Goal: Transaction & Acquisition: Purchase product/service

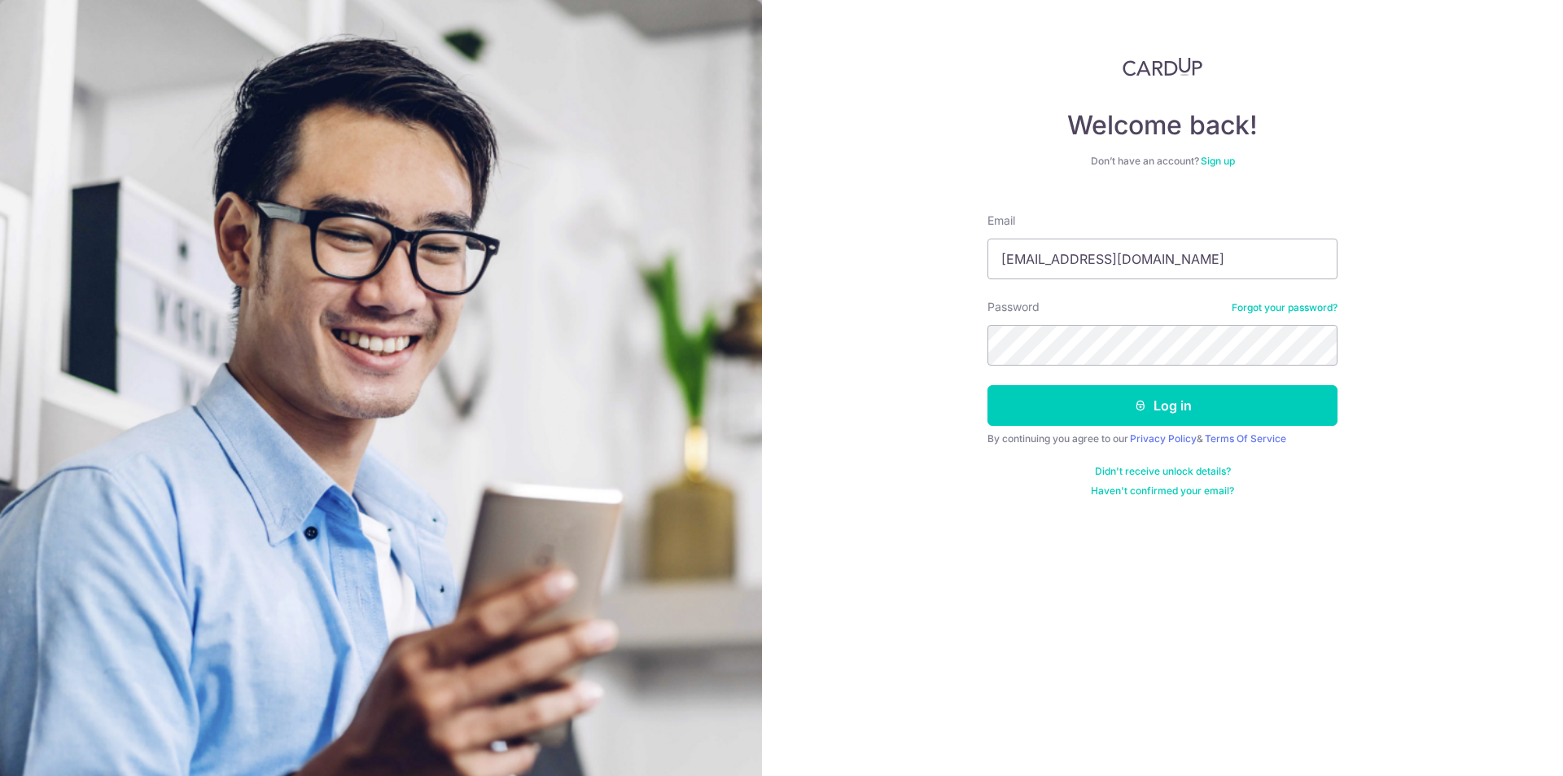
type input "ravegerald@hotmail.com"
click at [1134, 409] on icon "submit" at bounding box center [1140, 405] width 13 height 13
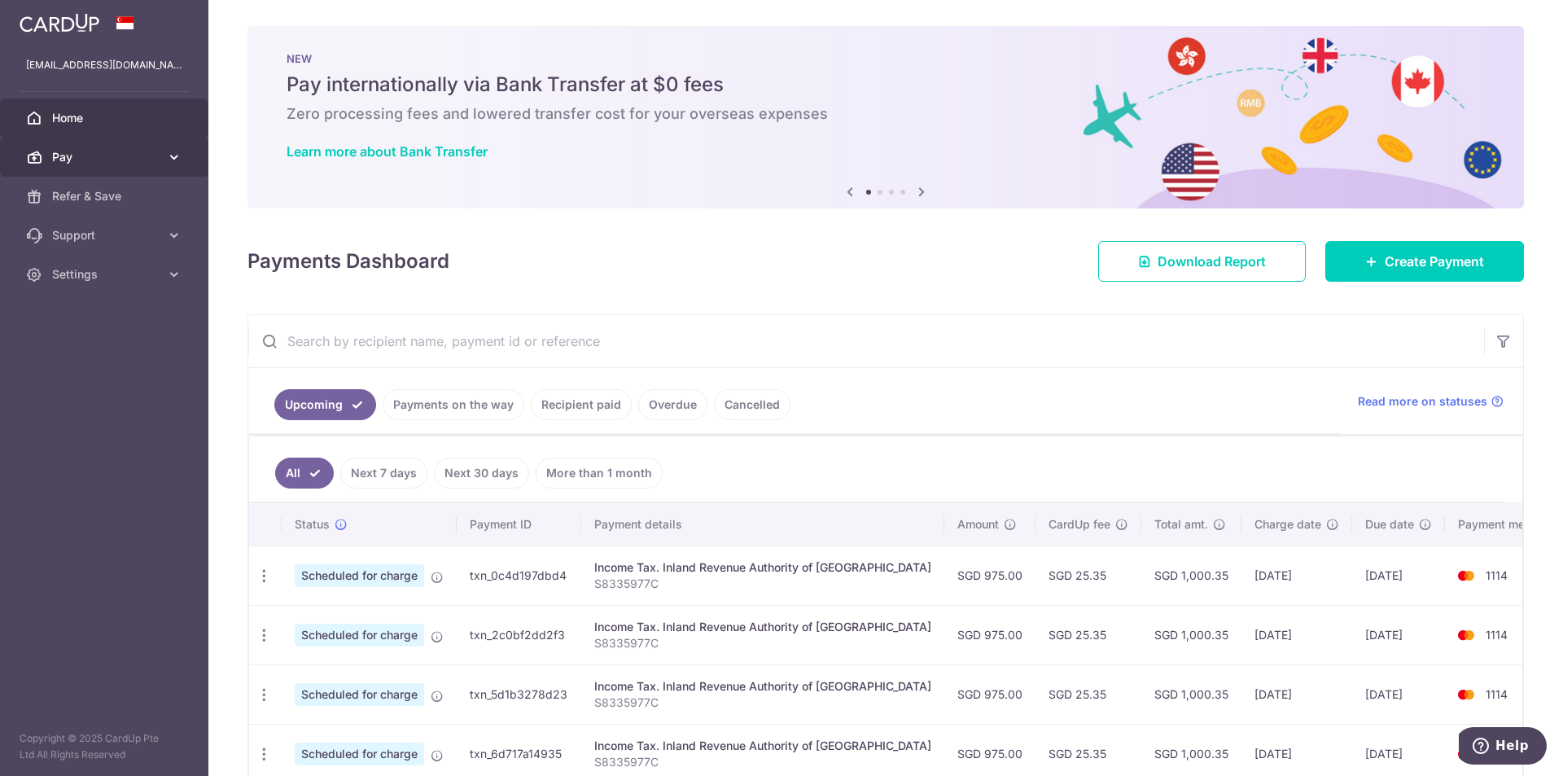
click at [161, 158] on link "Pay" at bounding box center [104, 157] width 208 height 39
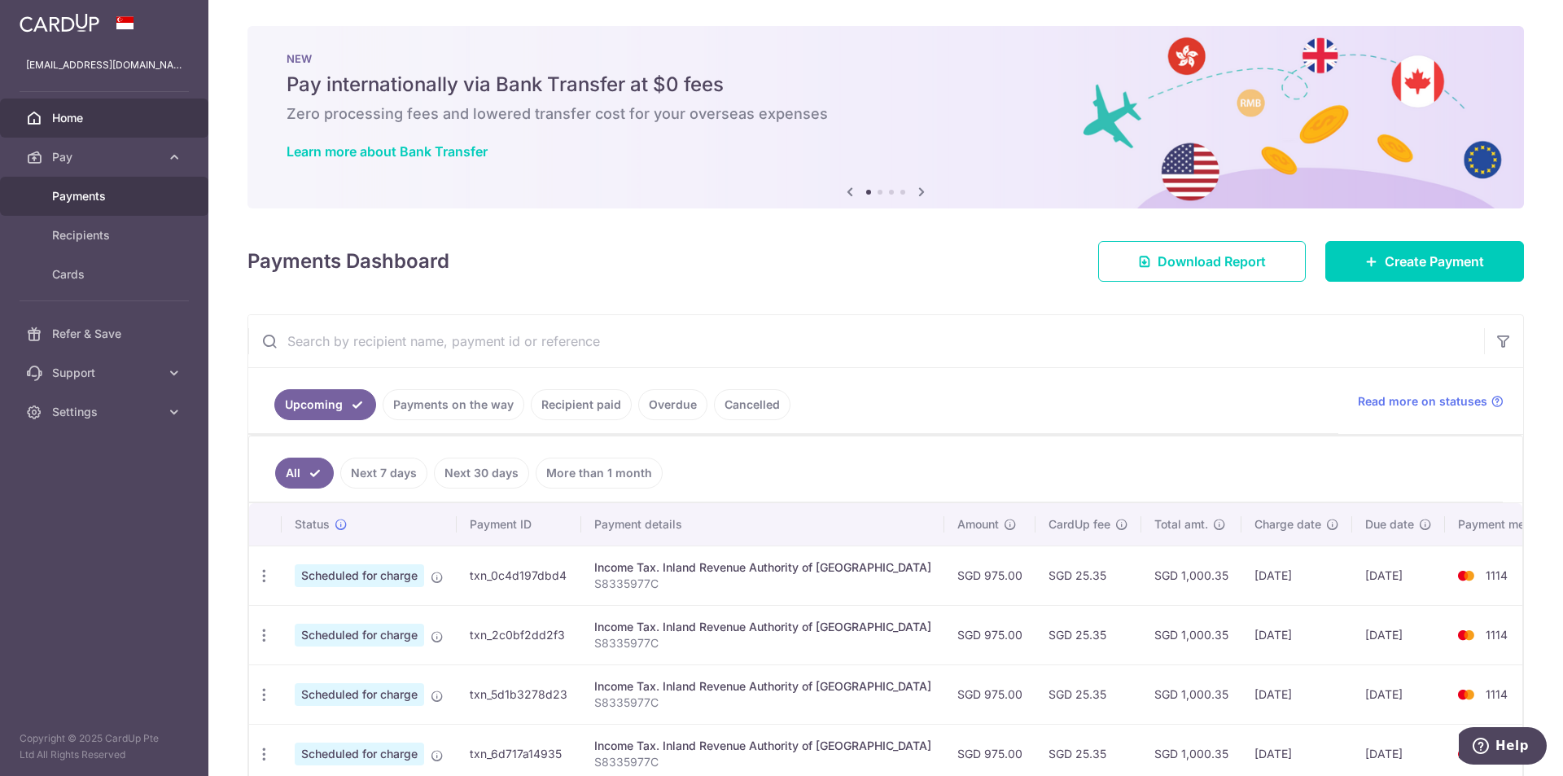
click at [107, 199] on span "Payments" at bounding box center [105, 196] width 107 height 16
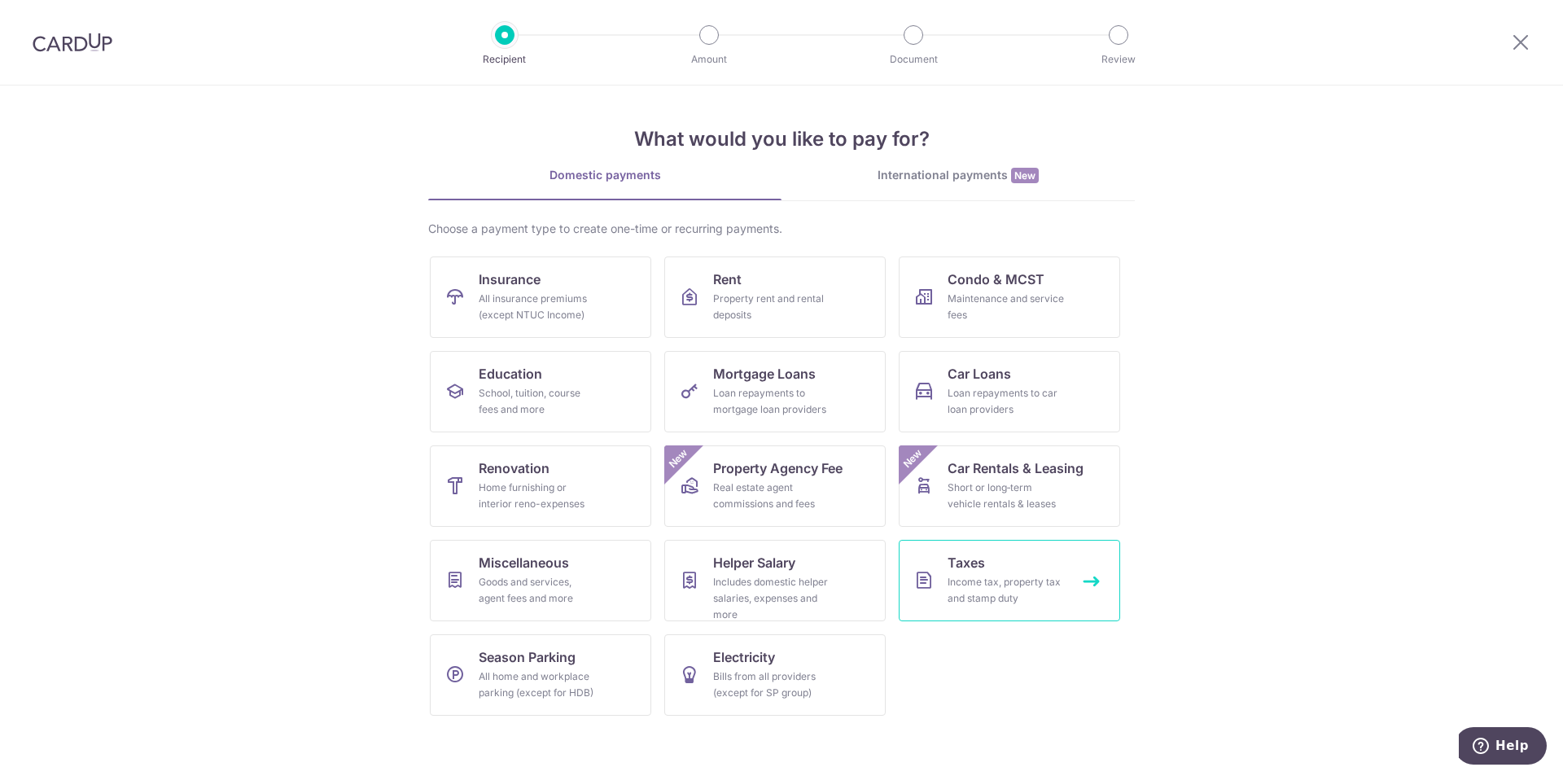
click at [1014, 584] on div "Income tax, property tax and stamp duty" at bounding box center [1005, 590] width 117 height 33
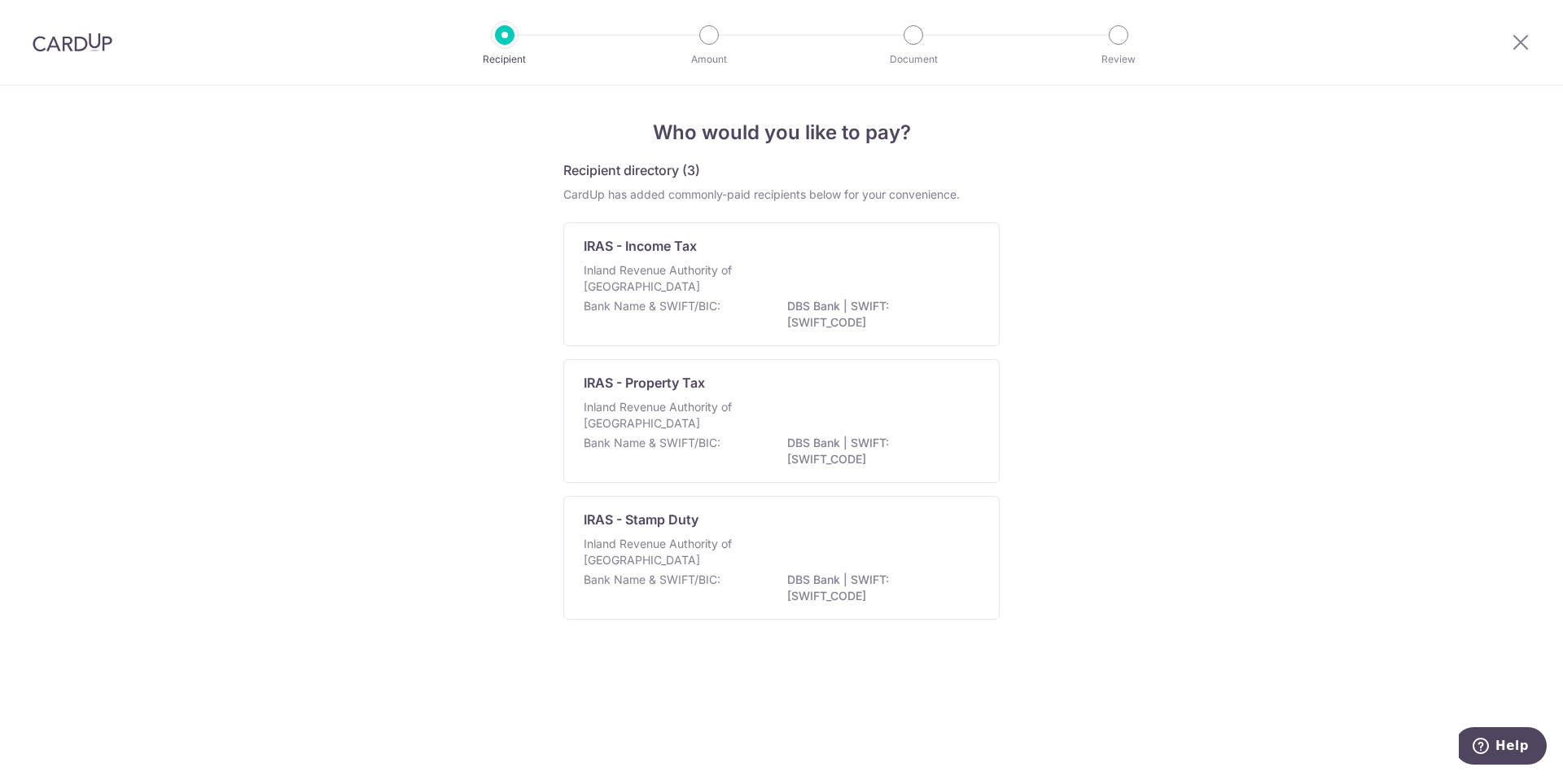
click at [752, 274] on p "Inland Revenue Authority of Singapore" at bounding box center [670, 278] width 173 height 33
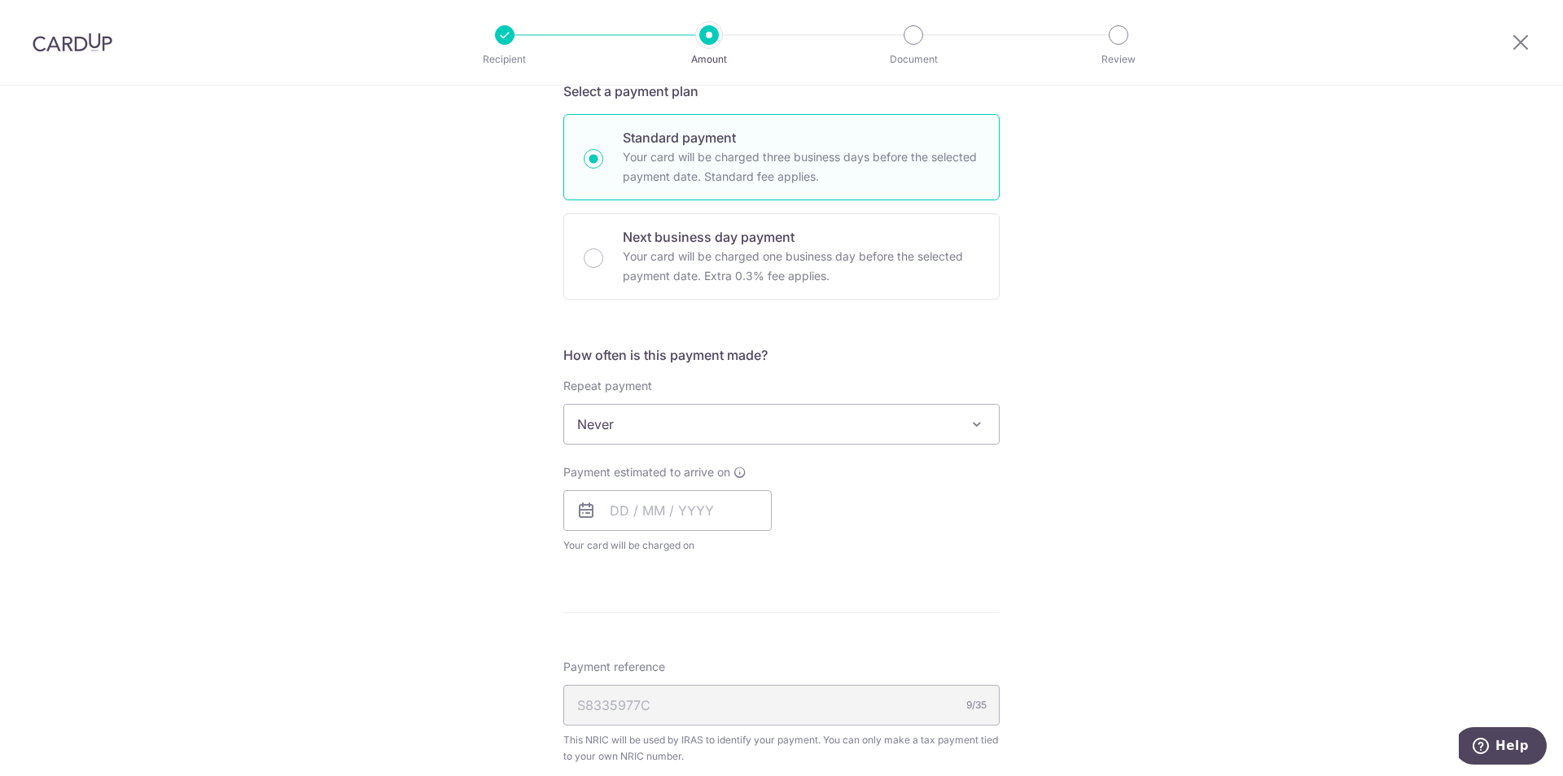
scroll to position [570, 0]
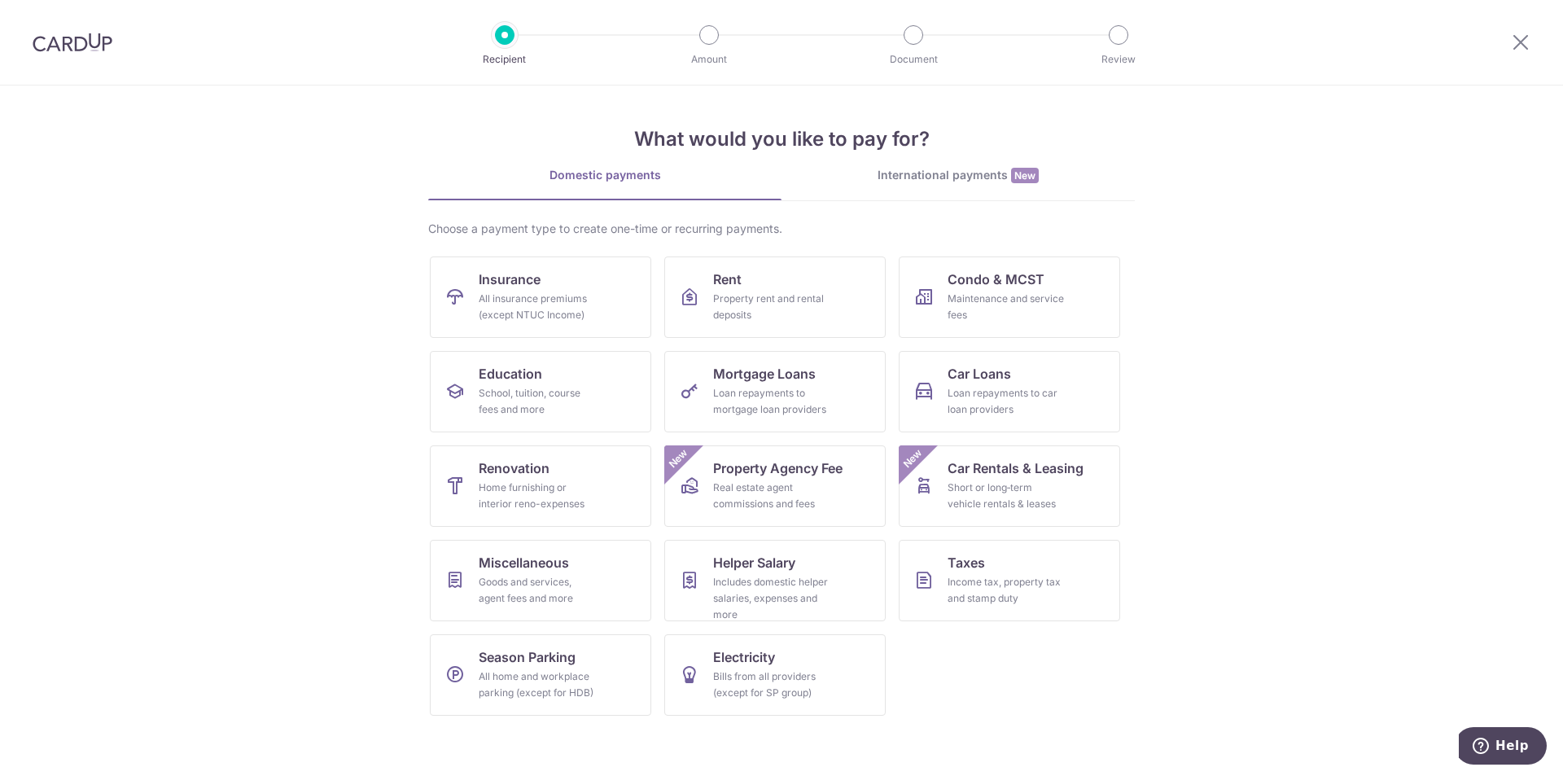
click at [57, 47] on img at bounding box center [73, 43] width 80 height 20
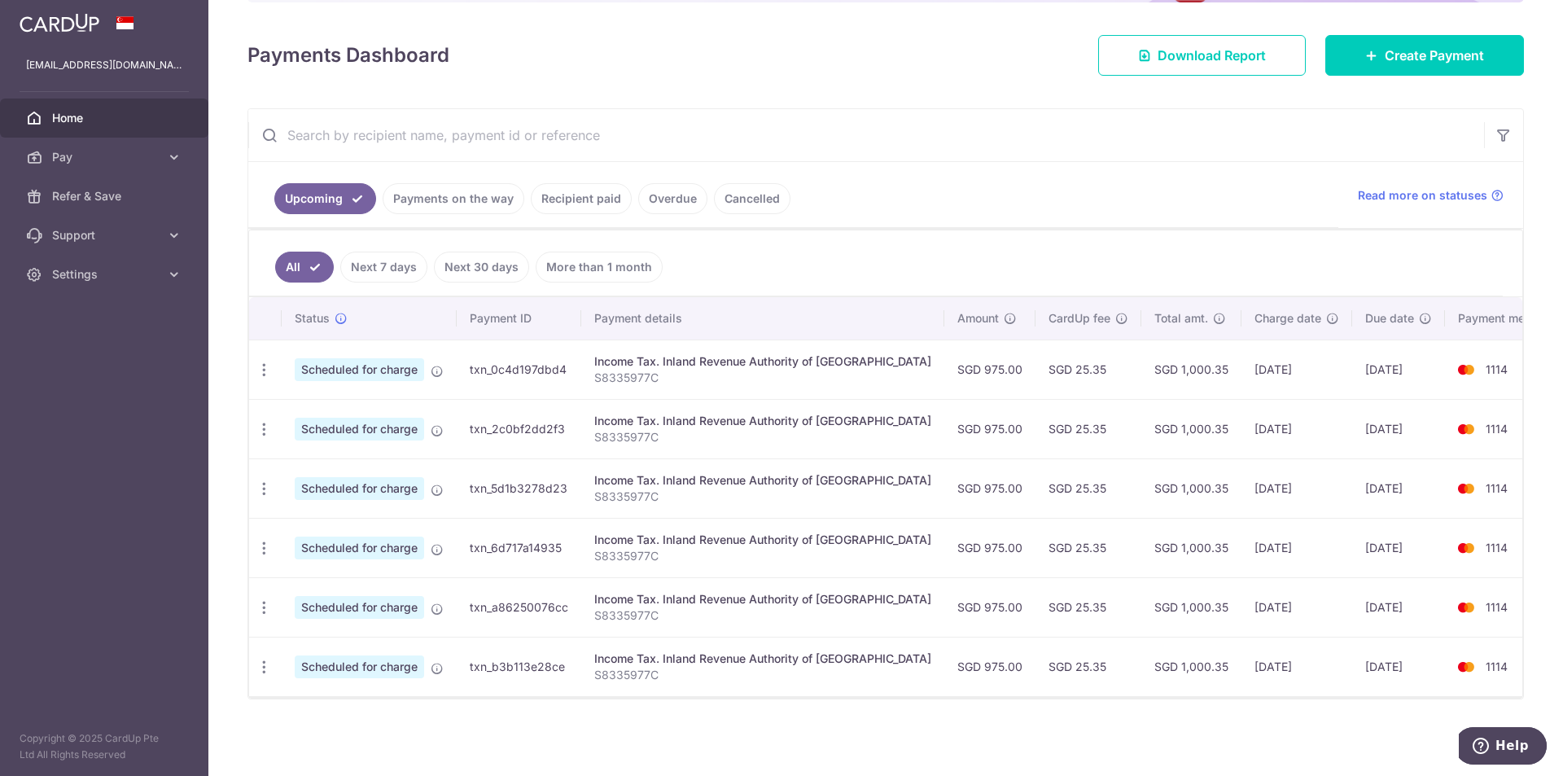
click at [592, 199] on link "Recipient paid" at bounding box center [581, 198] width 101 height 31
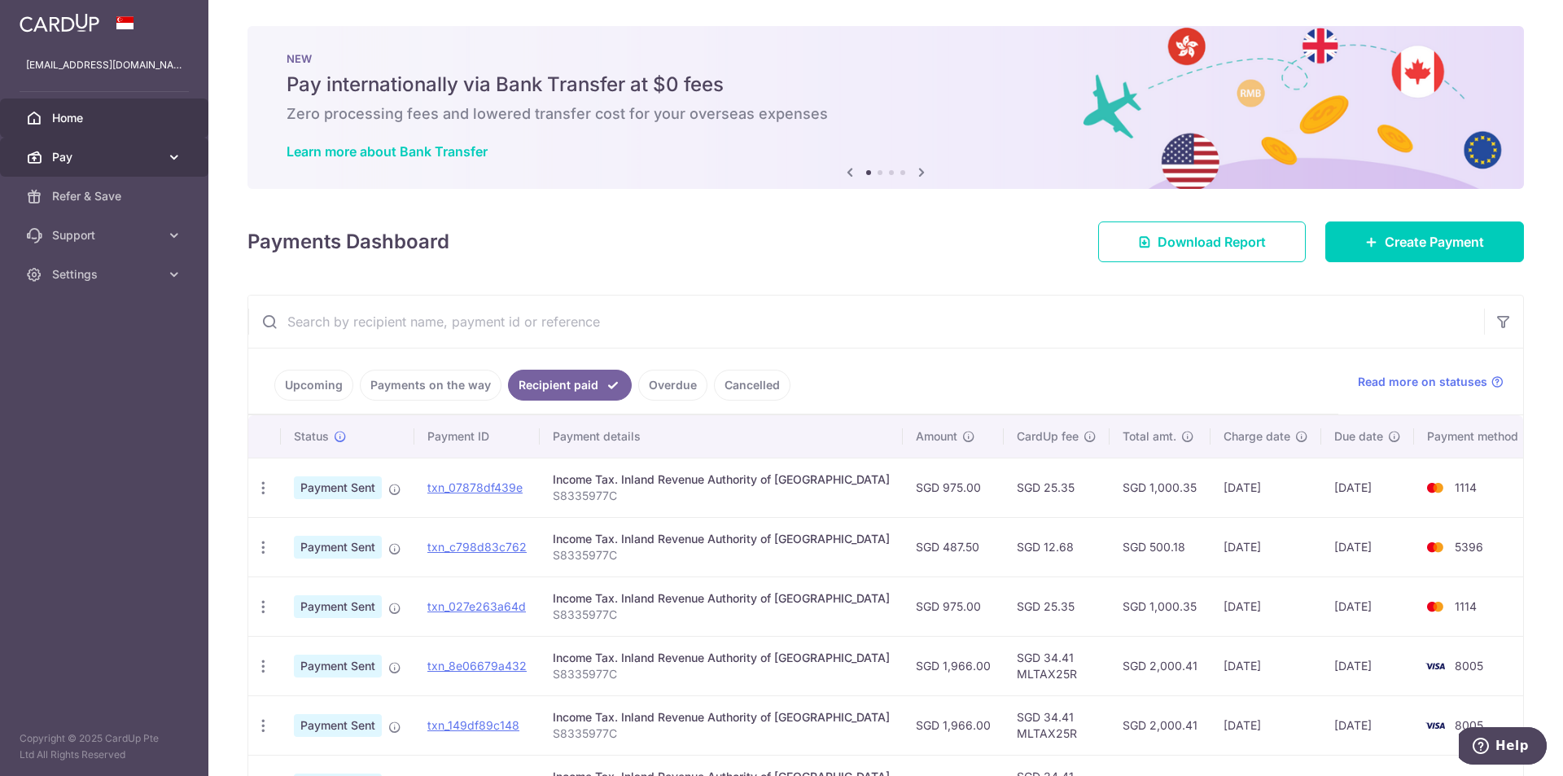
click at [159, 150] on span "Pay" at bounding box center [105, 157] width 107 height 16
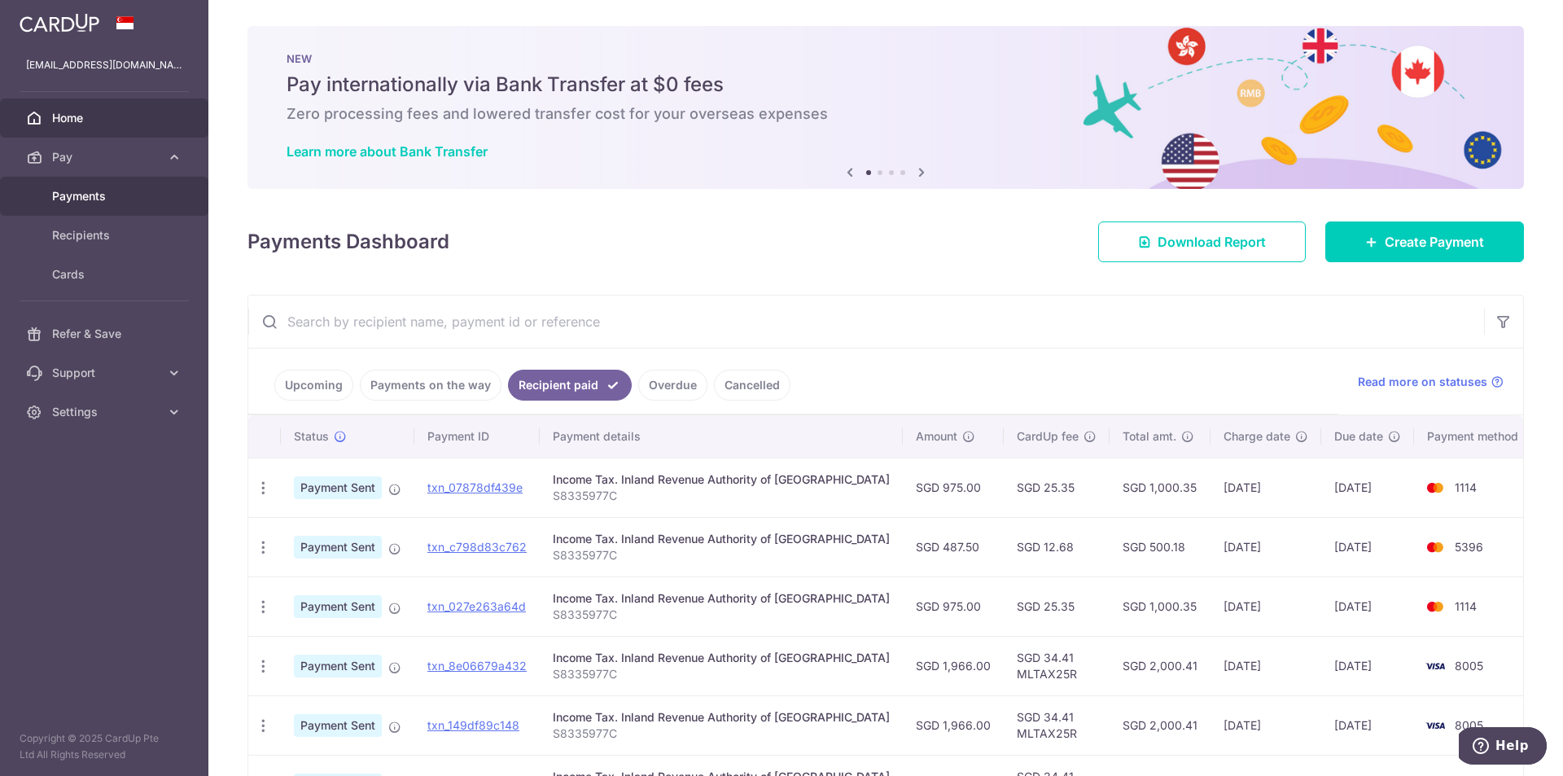
click at [149, 190] on span "Payments" at bounding box center [105, 196] width 107 height 16
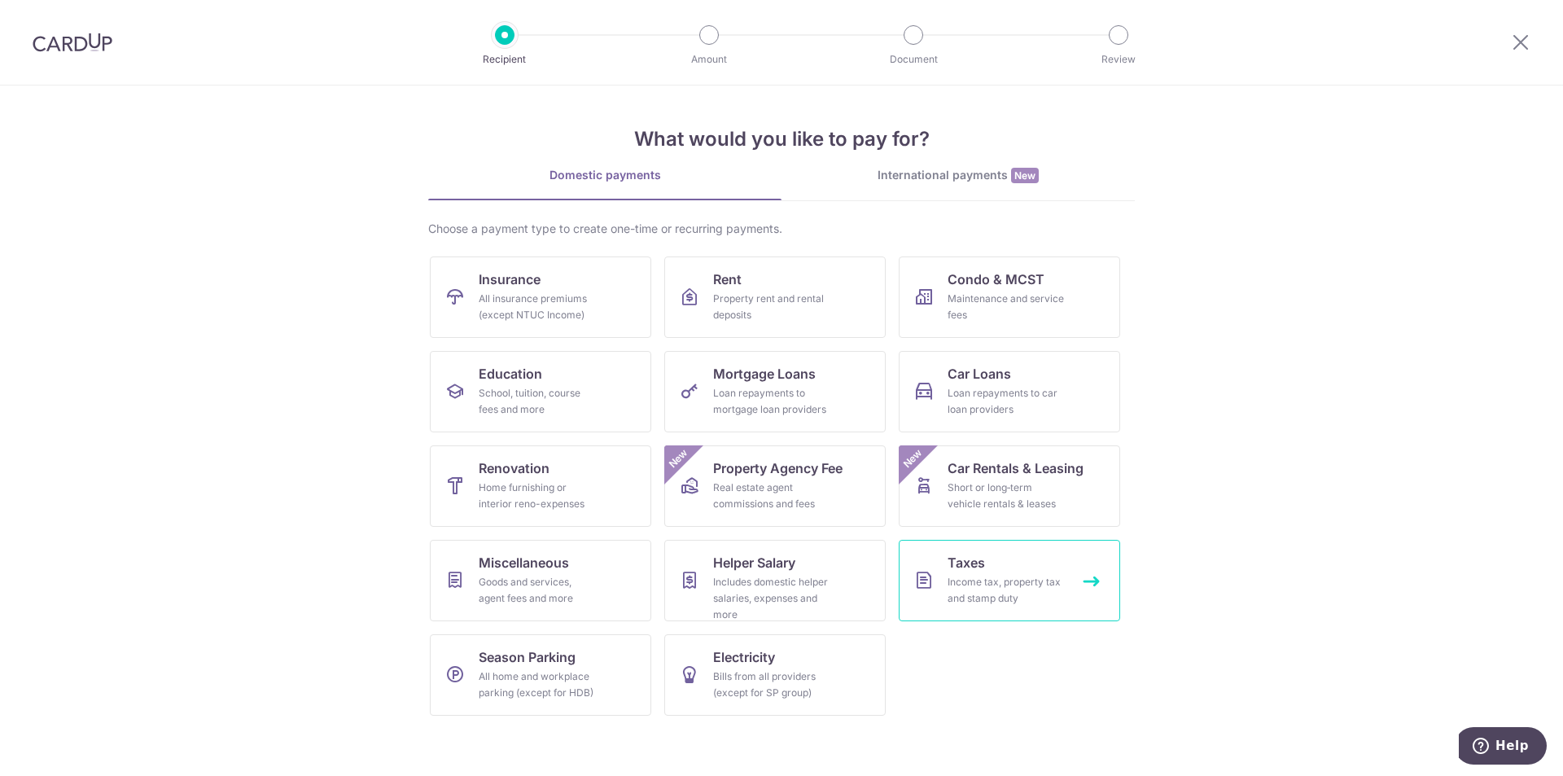
click at [1030, 588] on div "Income tax, property tax and stamp duty" at bounding box center [1005, 590] width 117 height 33
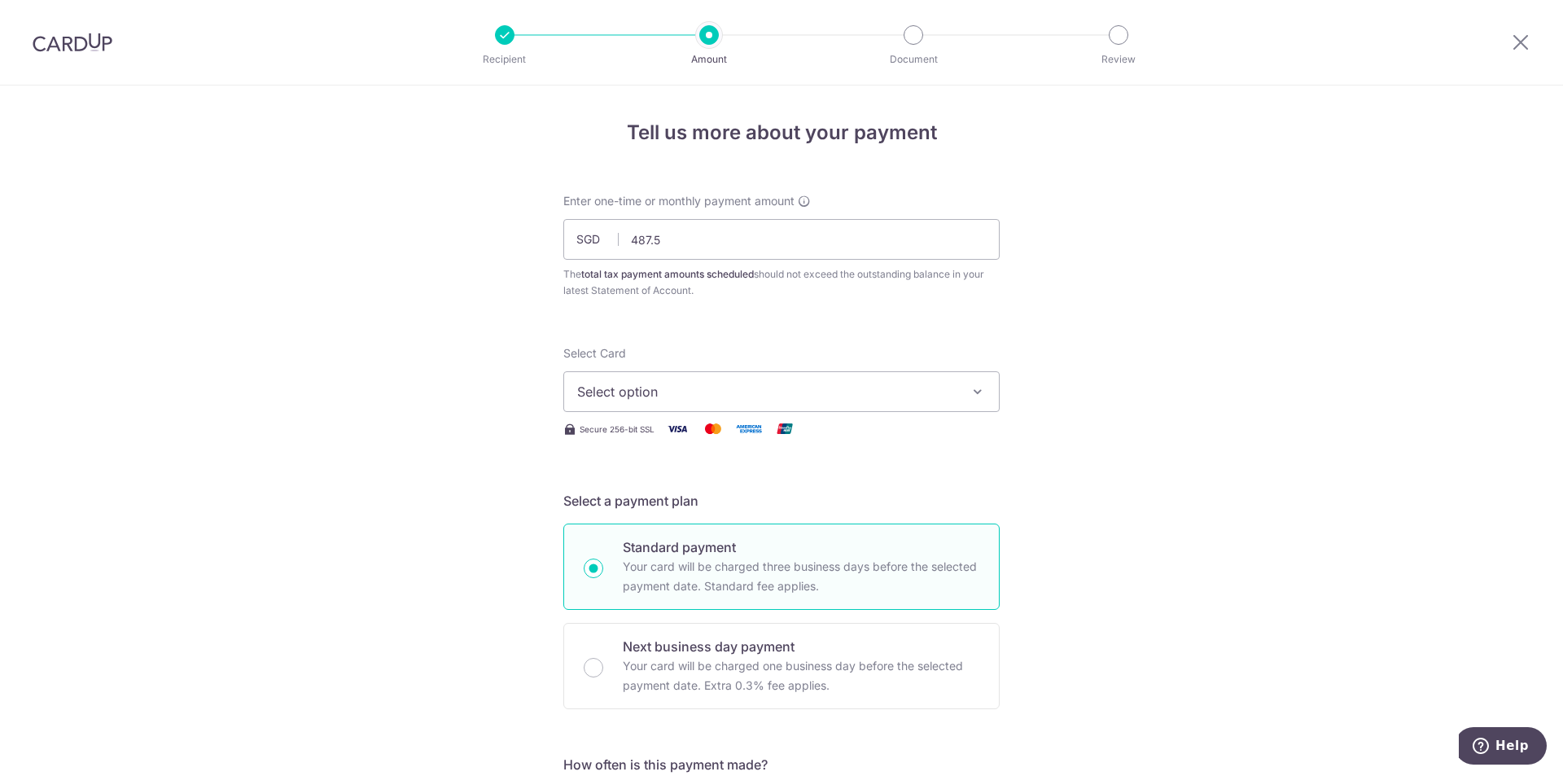
type input "487.50"
click at [645, 374] on button "Select option" at bounding box center [781, 391] width 436 height 41
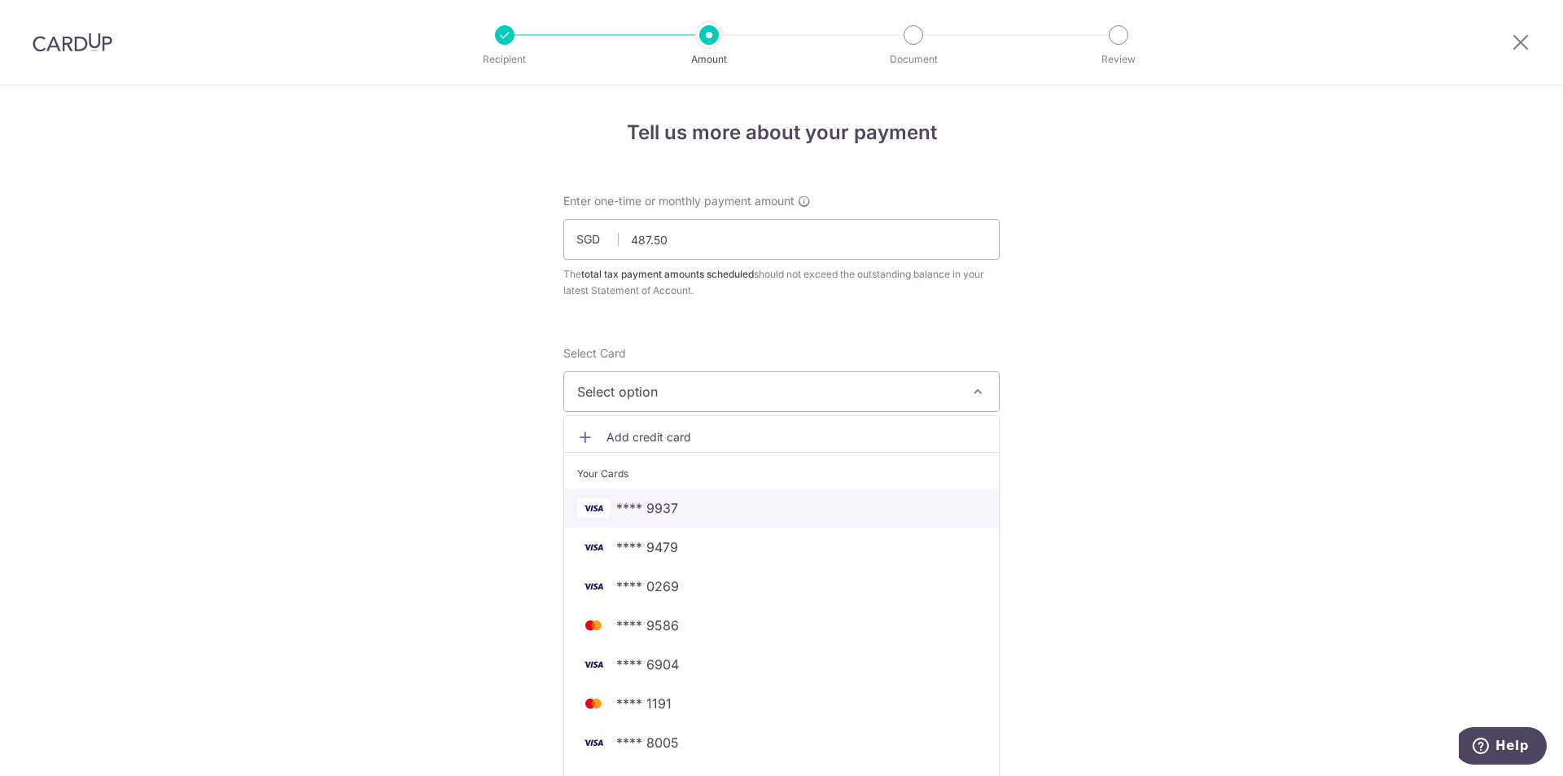
scroll to position [163, 0]
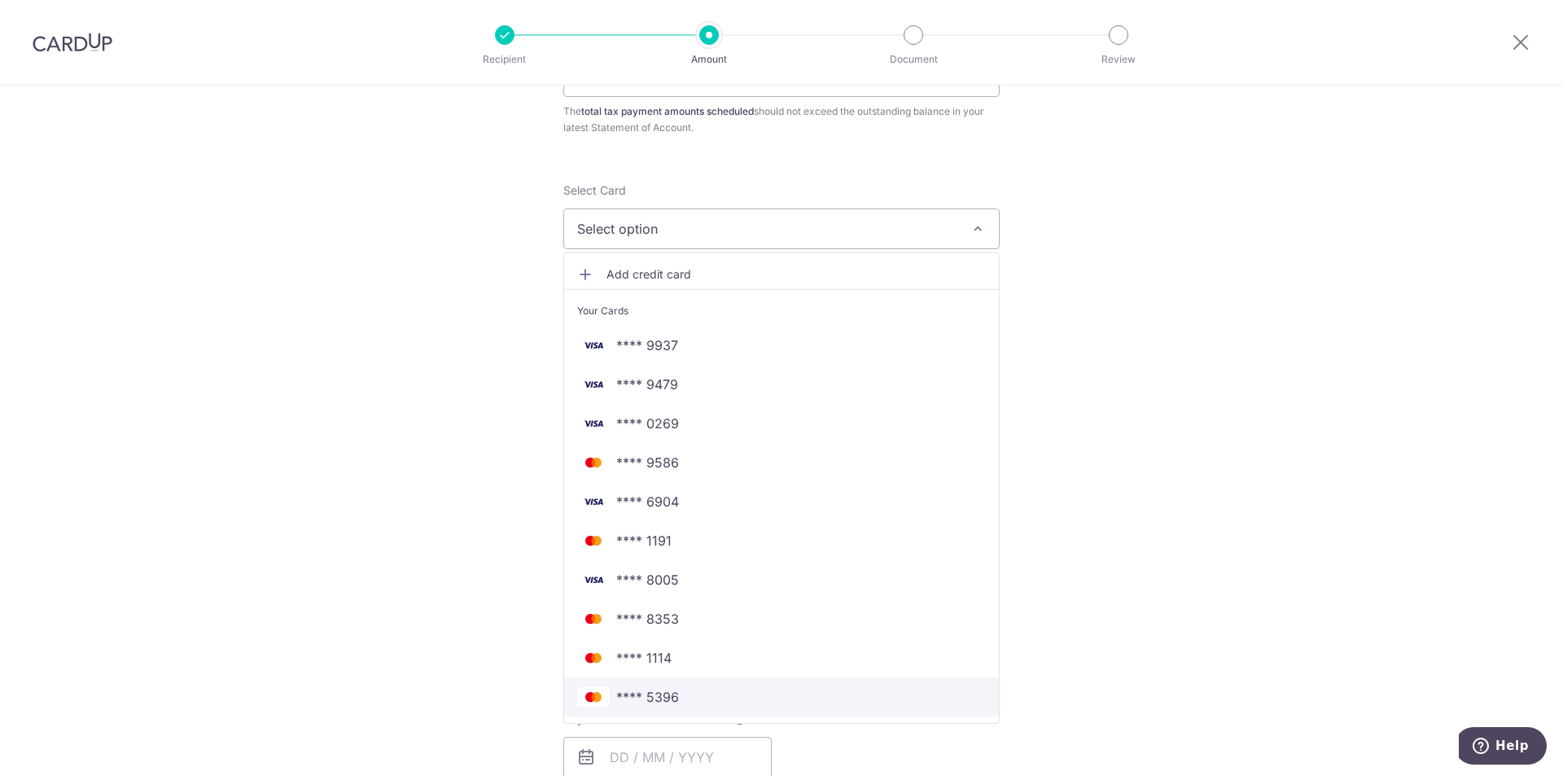
click at [728, 703] on span "**** 5396" at bounding box center [781, 697] width 409 height 20
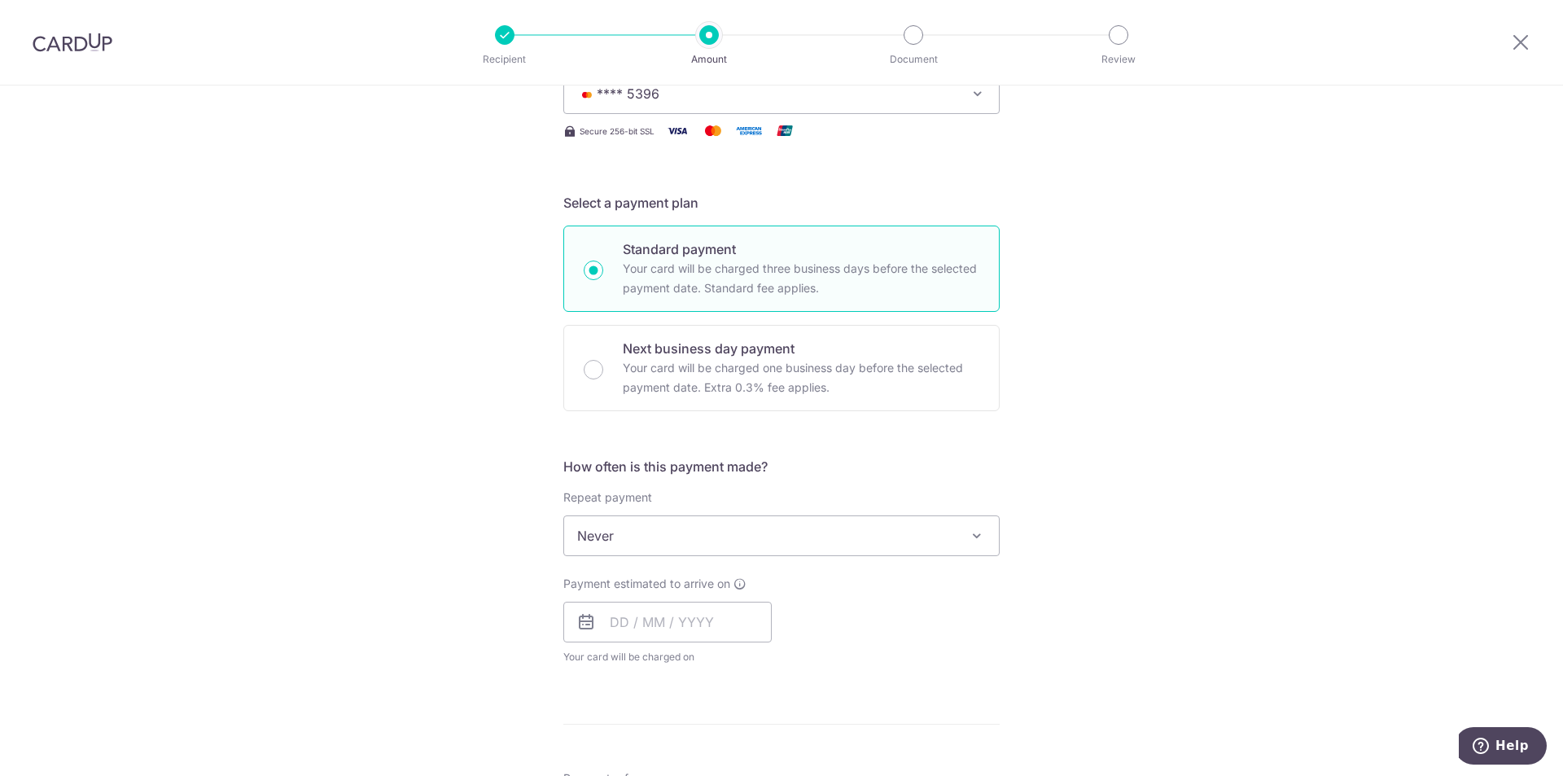
scroll to position [407, 0]
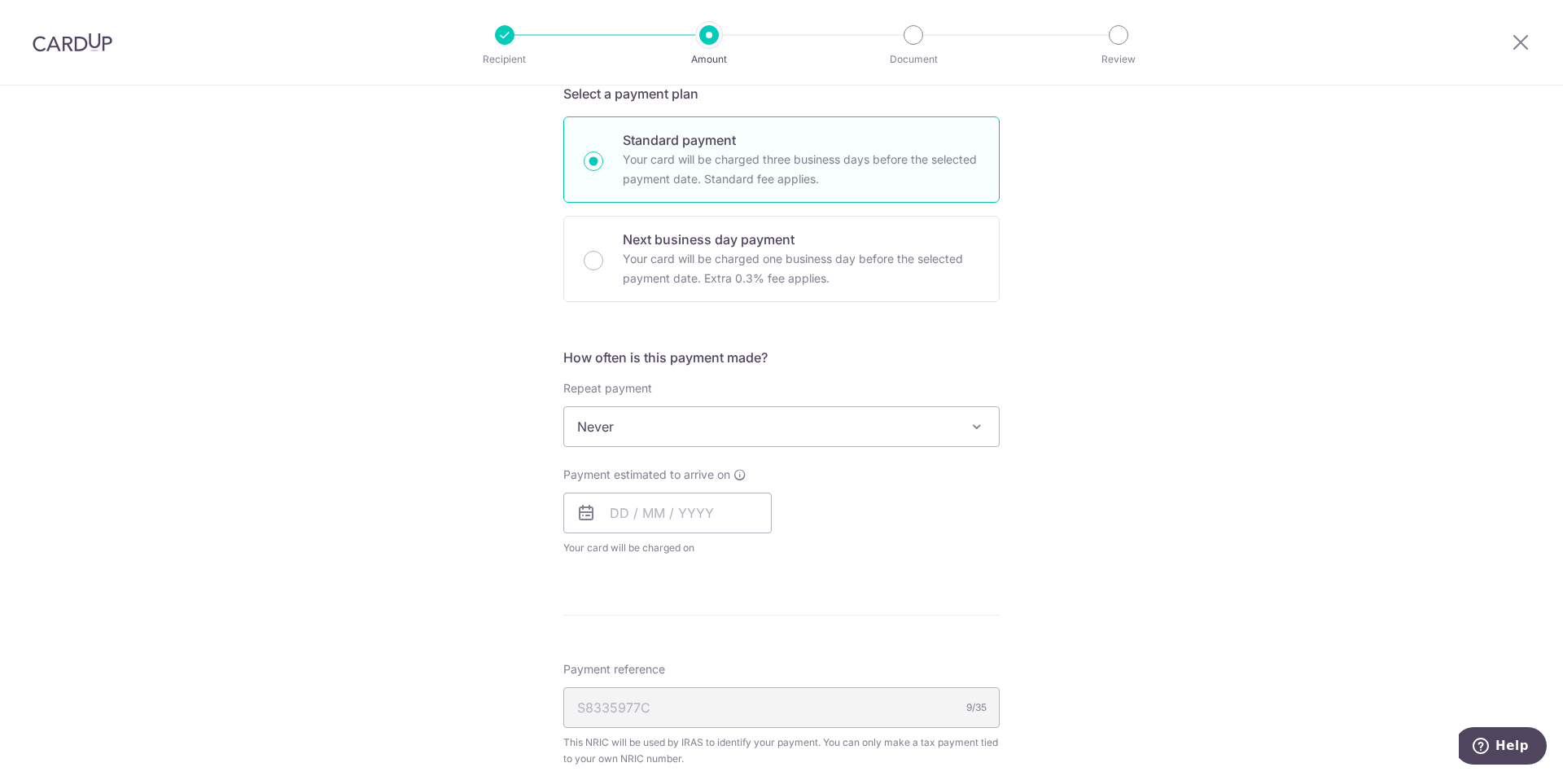
click at [673, 420] on span "Never" at bounding box center [781, 426] width 435 height 39
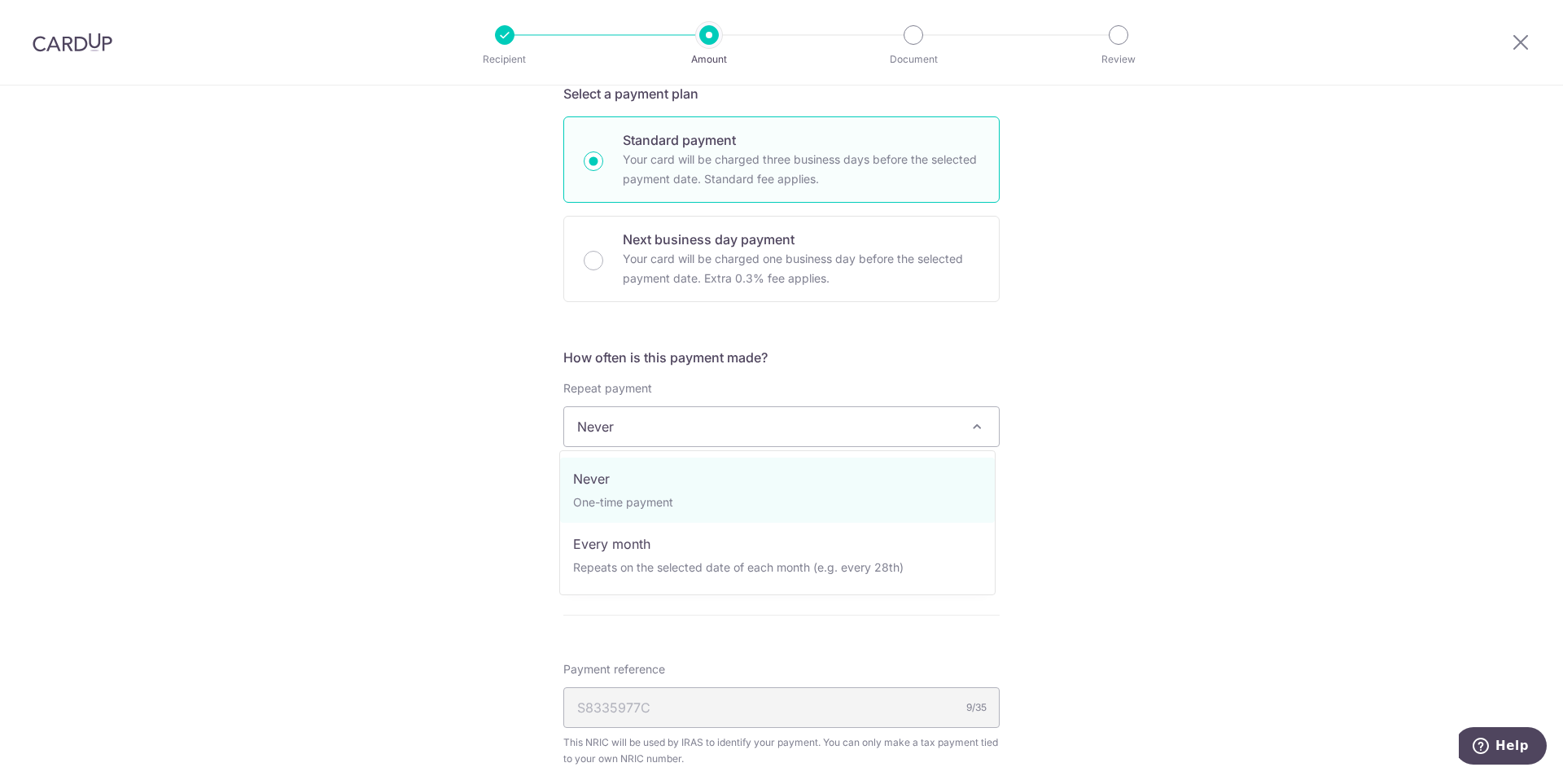
click at [309, 479] on div "Tell us more about your payment Enter one-time or monthly payment amount SGD 48…" at bounding box center [781, 434] width 1563 height 1511
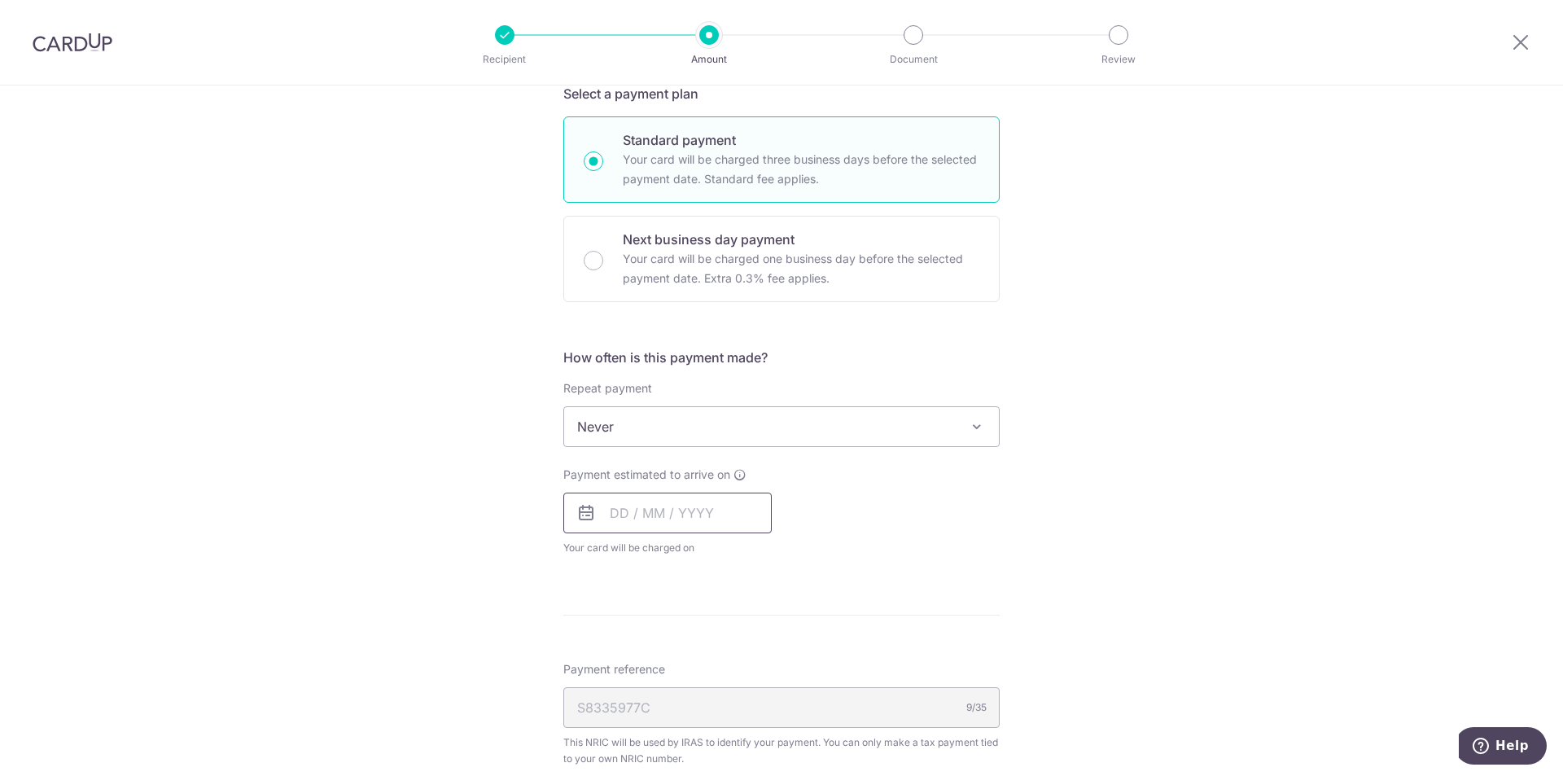
click at [616, 506] on input "text" at bounding box center [667, 512] width 208 height 41
click at [752, 691] on link "17" at bounding box center [759, 693] width 26 height 26
type input "17/10/2025"
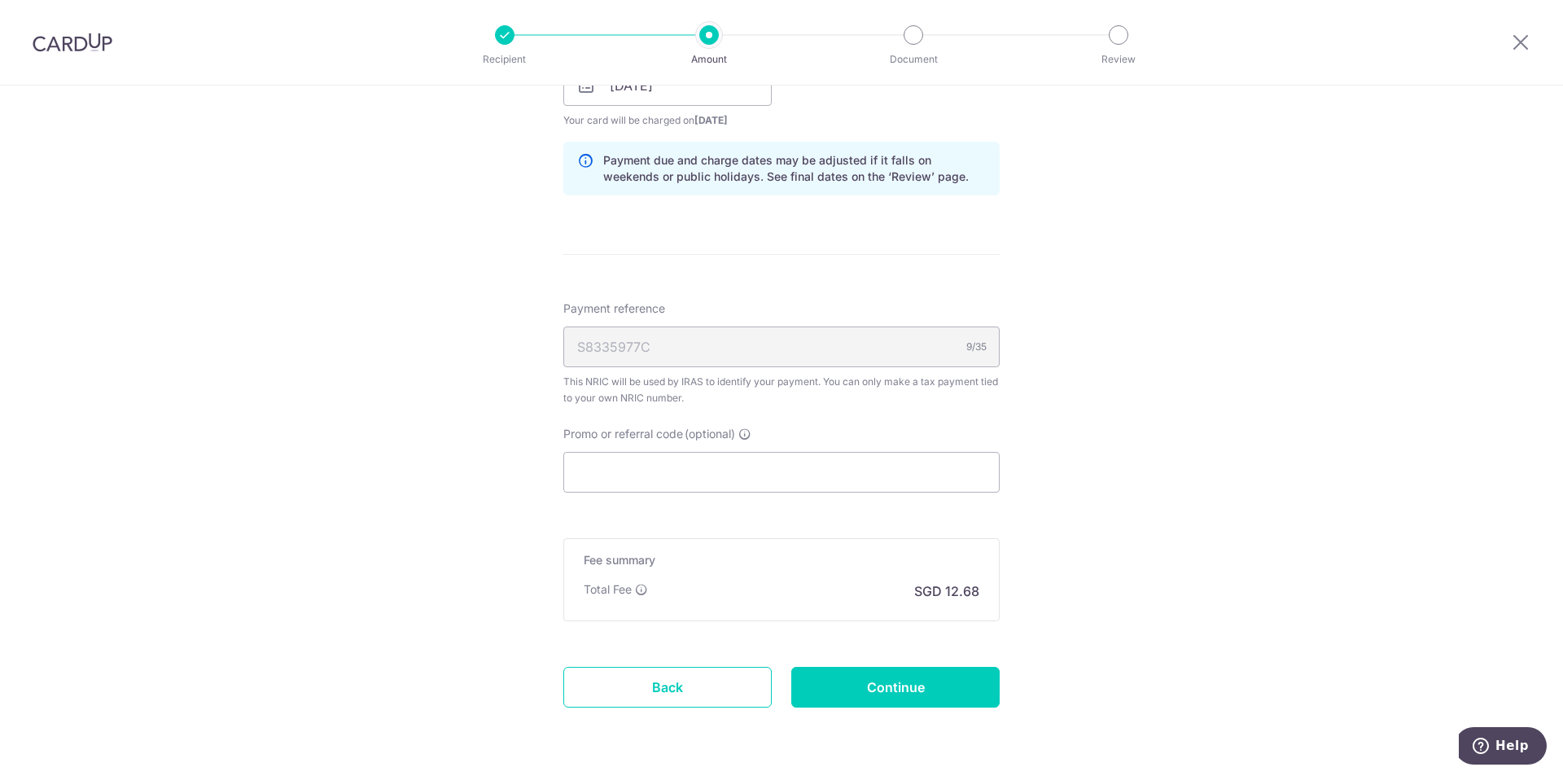
scroll to position [888, 0]
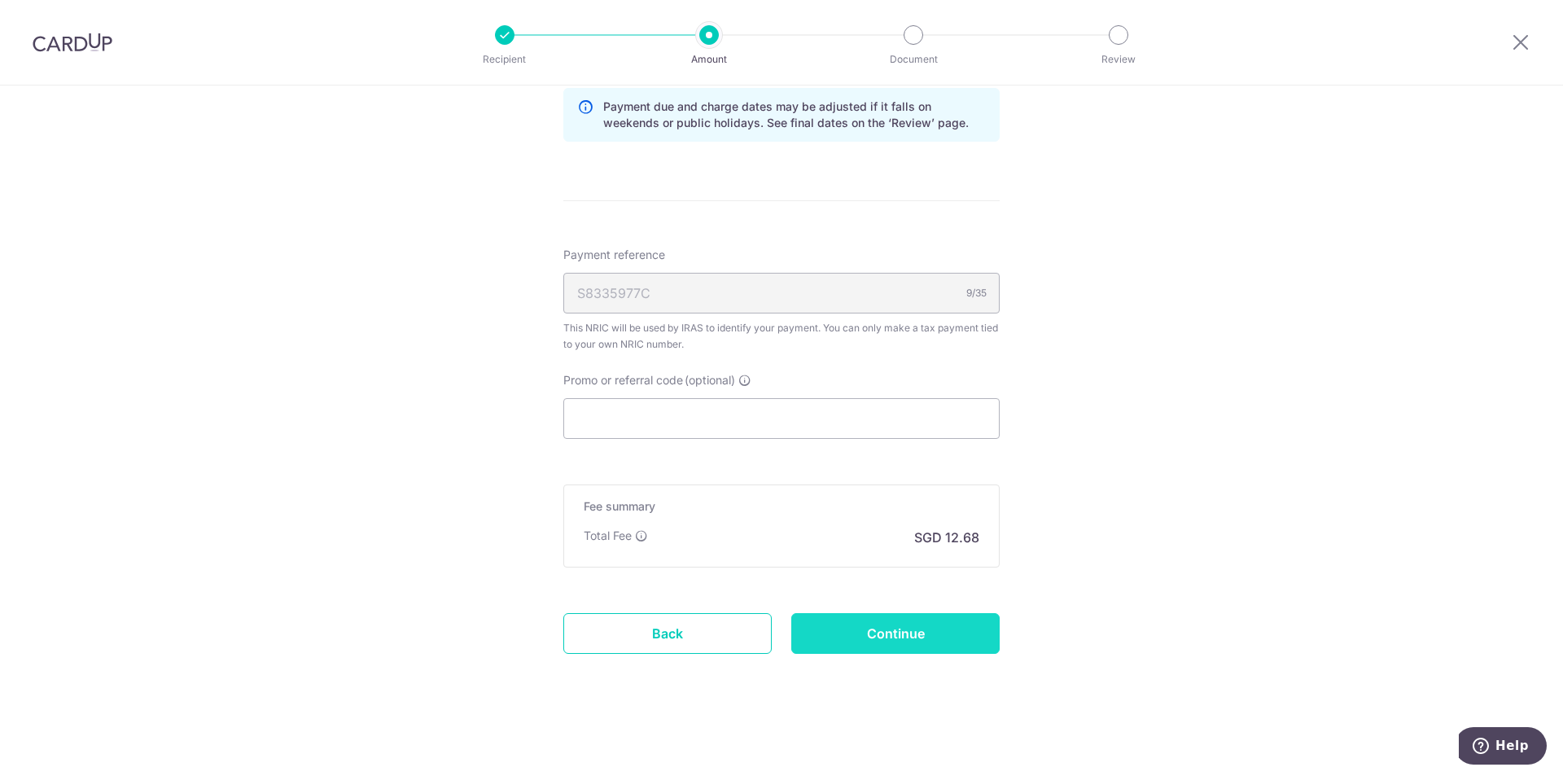
click at [888, 615] on input "Continue" at bounding box center [895, 633] width 208 height 41
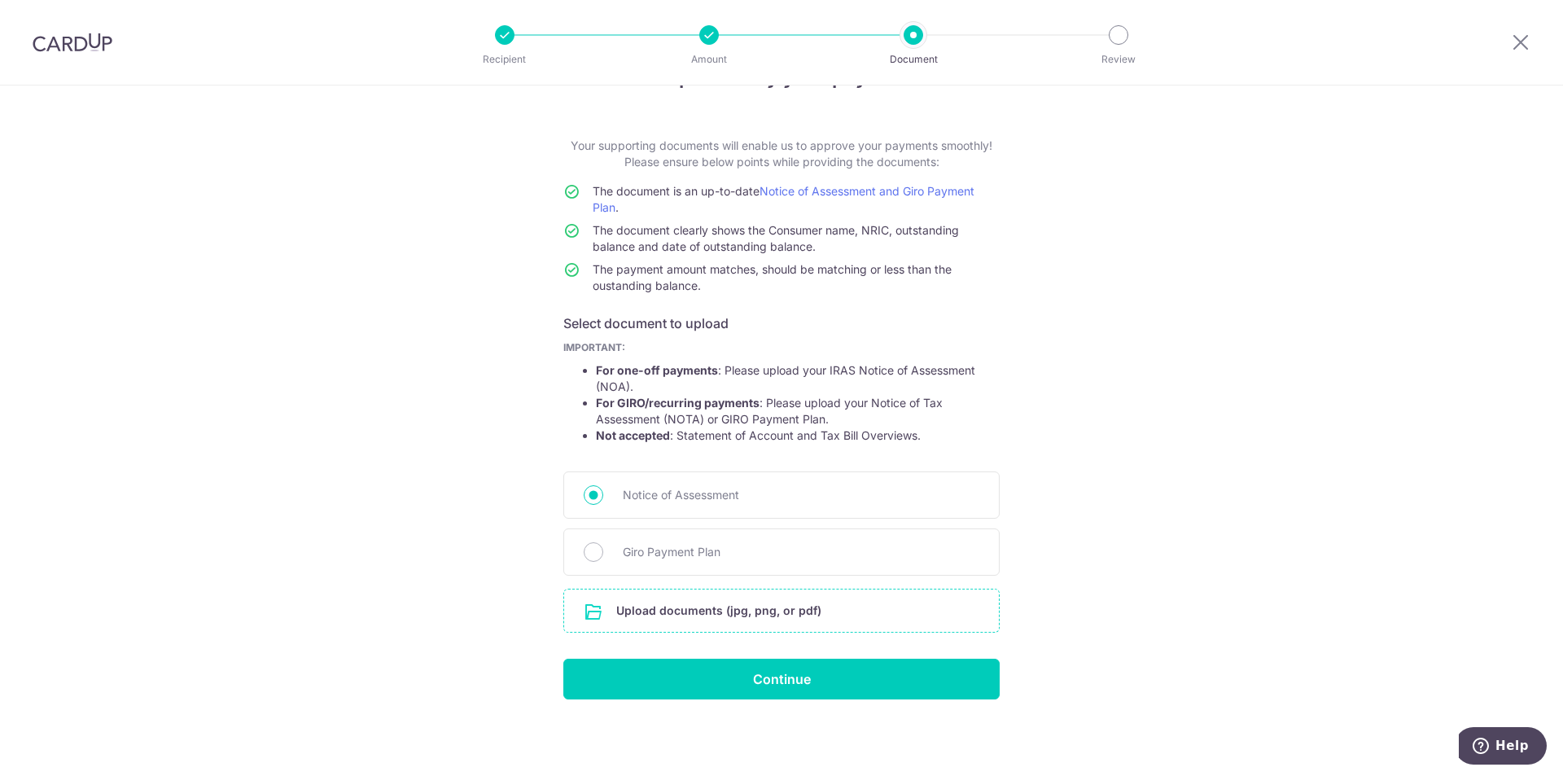
click at [724, 610] on input "file" at bounding box center [781, 610] width 435 height 42
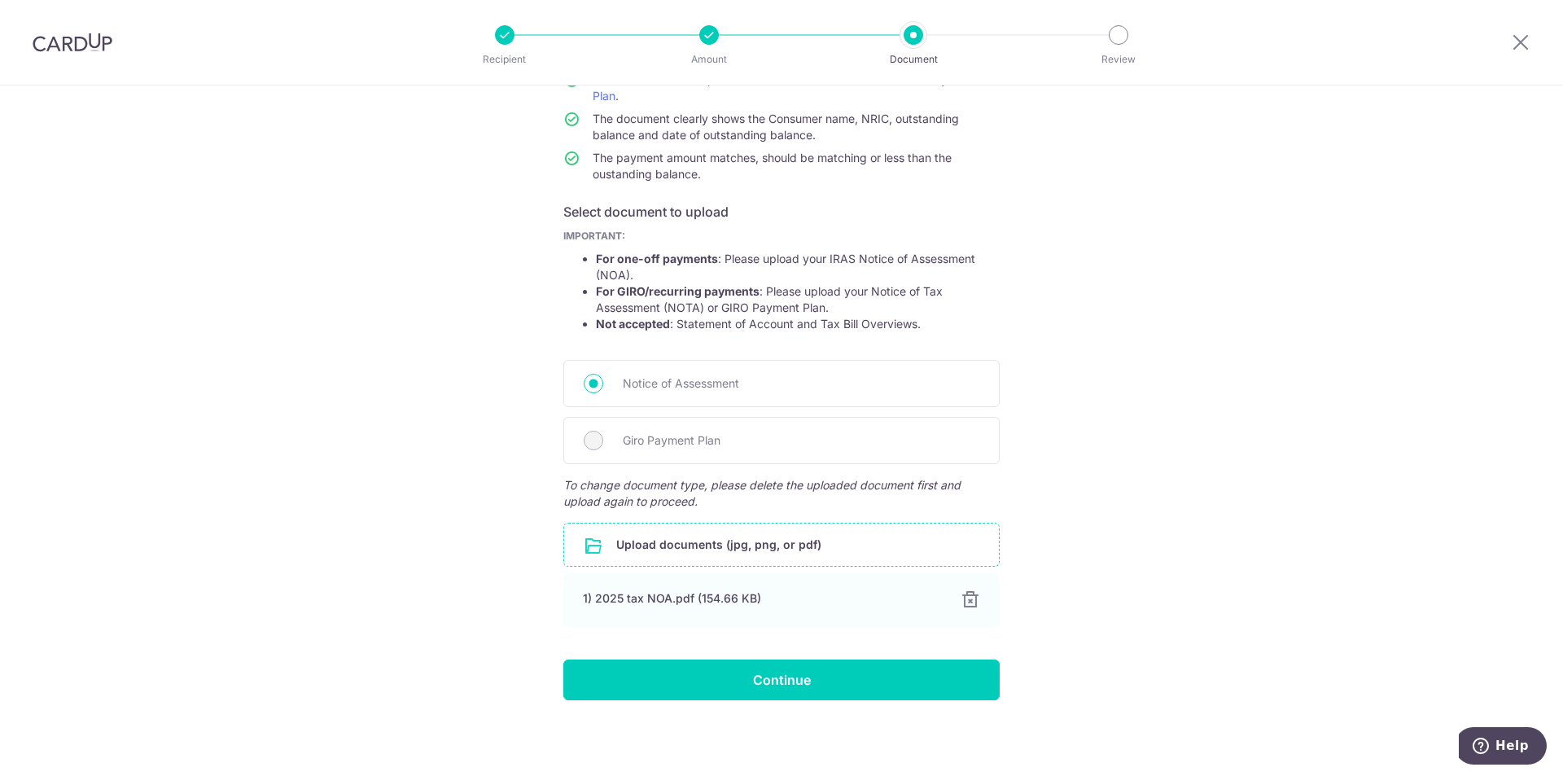
scroll to position [168, 0]
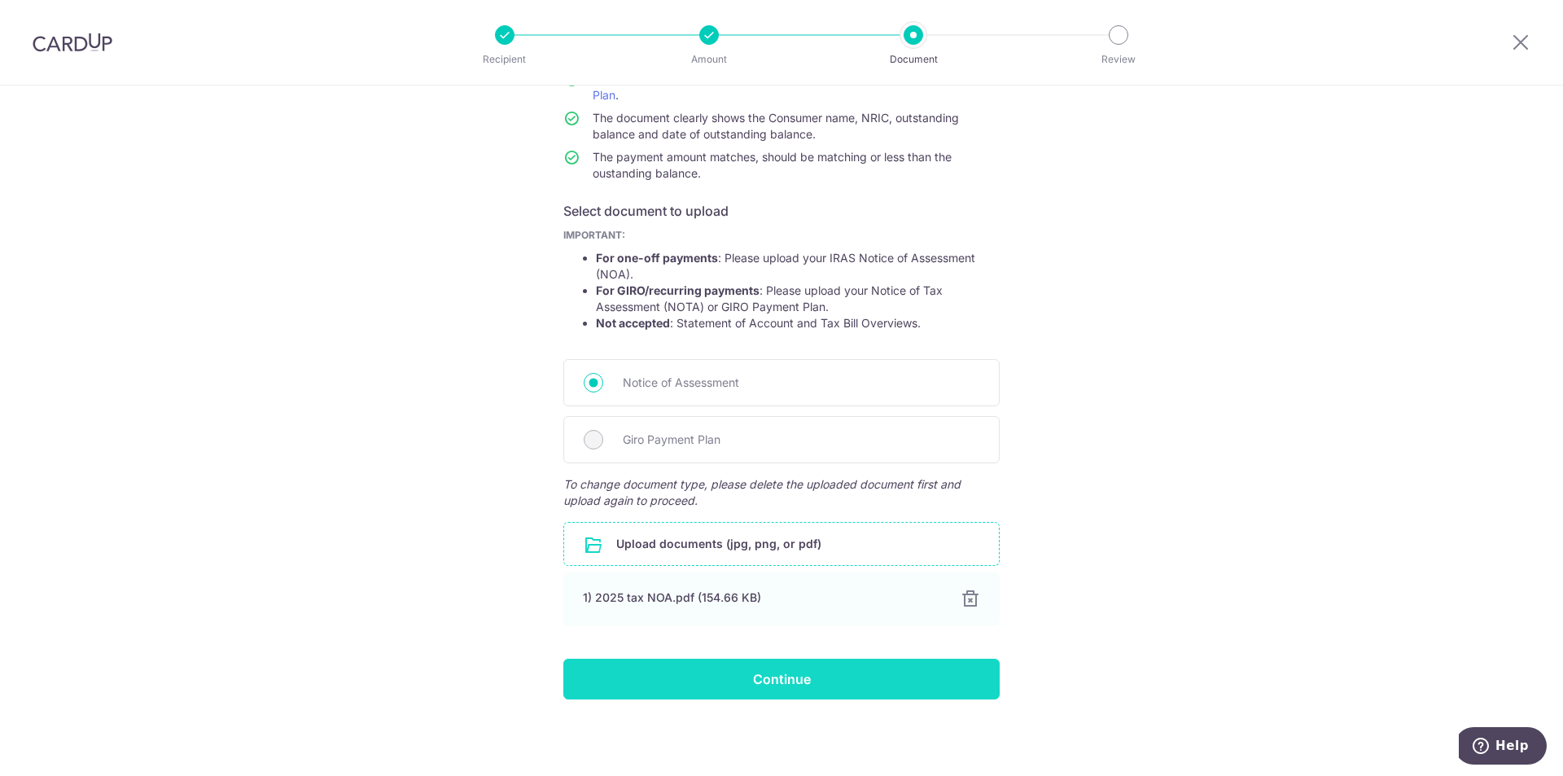
click at [794, 680] on input "Continue" at bounding box center [781, 678] width 436 height 41
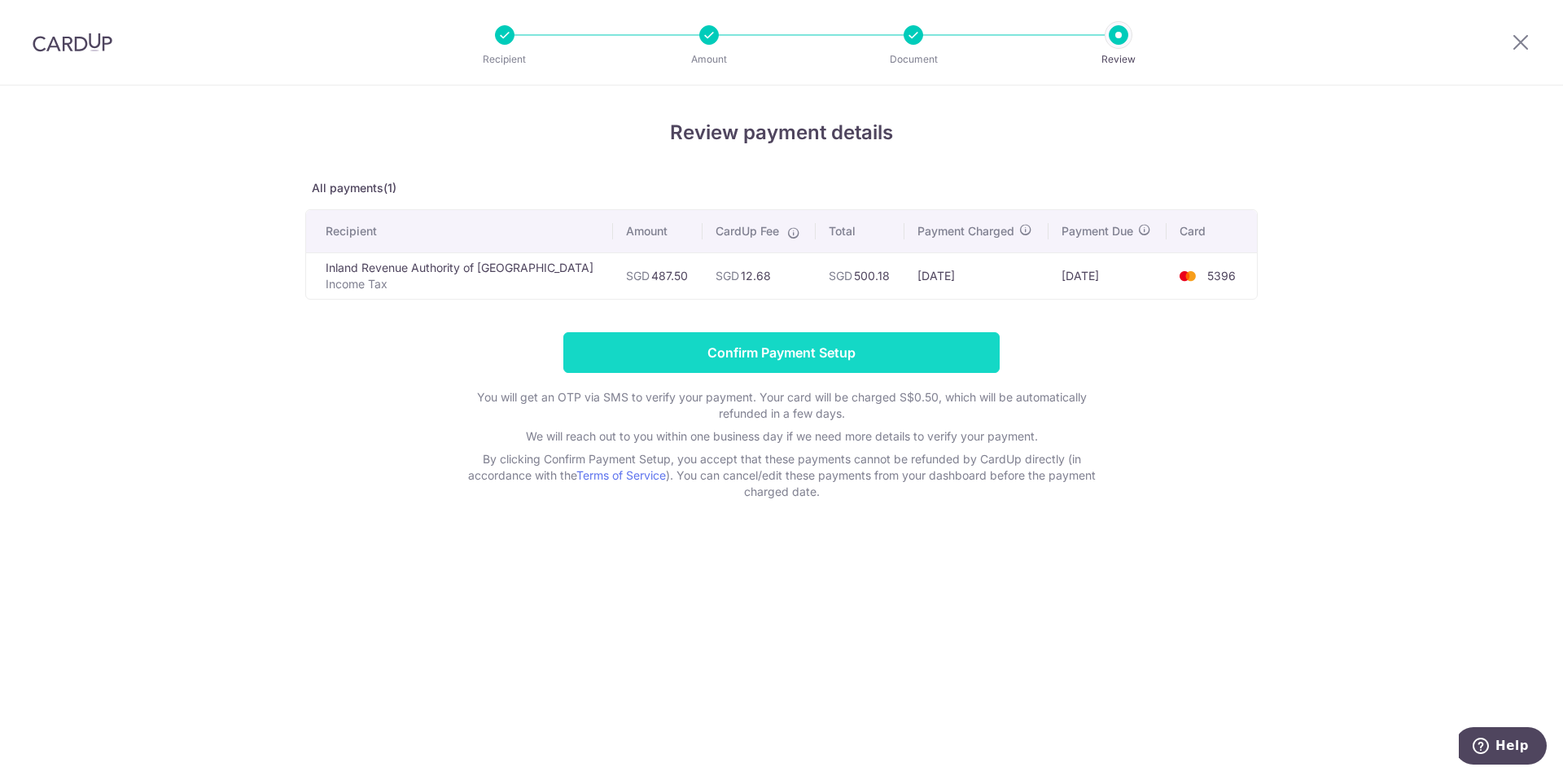
click at [728, 341] on input "Confirm Payment Setup" at bounding box center [781, 352] width 436 height 41
